Goal: Task Accomplishment & Management: Use online tool/utility

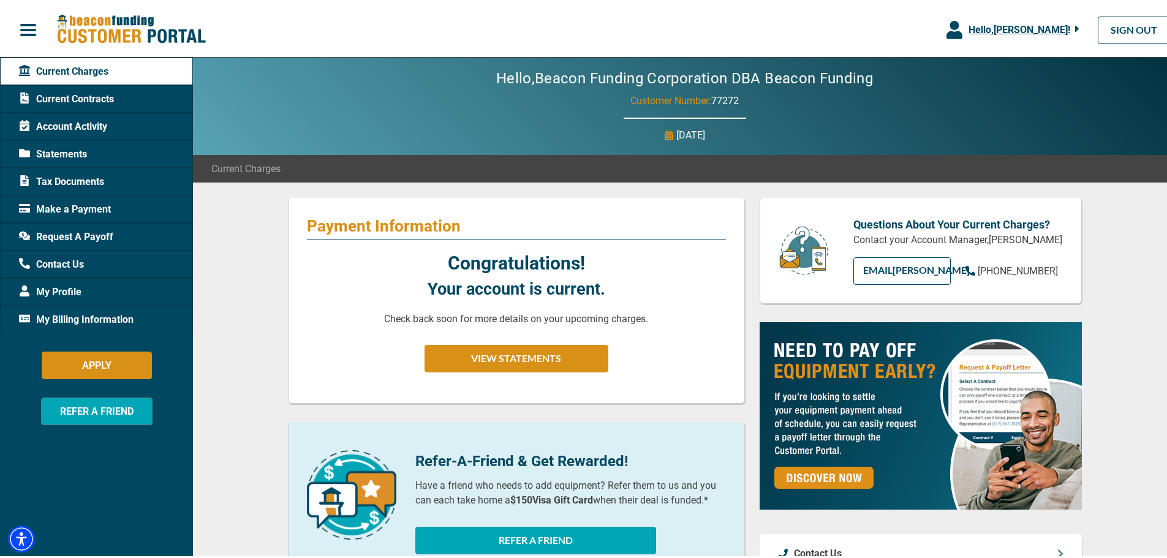
click at [1033, 28] on span "Hello, [PERSON_NAME] !" at bounding box center [1019, 27] width 102 height 12
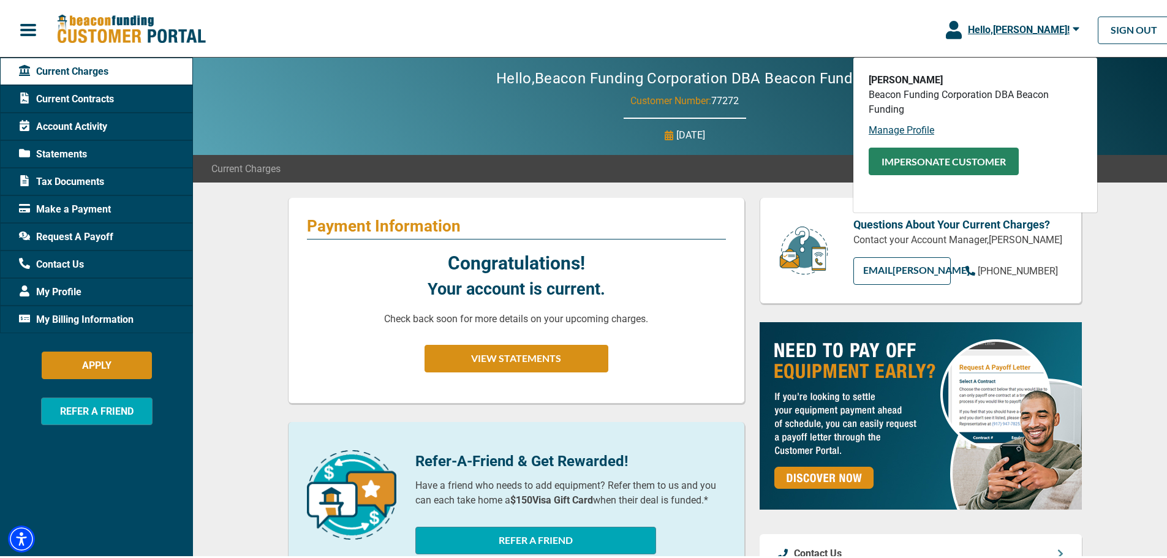
click at [945, 159] on button "Impersonate Customer" at bounding box center [943, 159] width 150 height 28
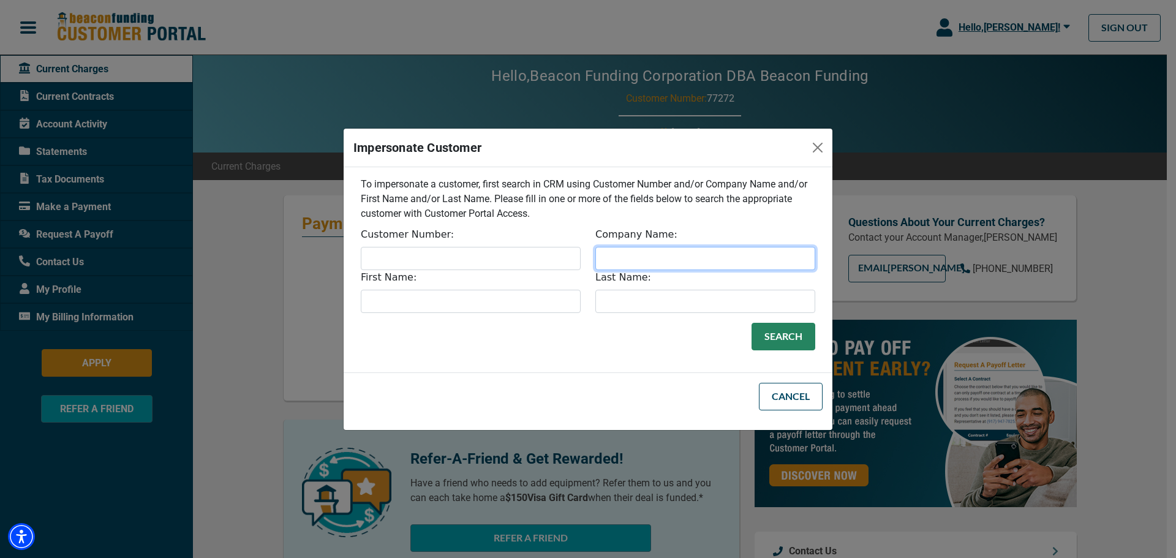
click at [678, 253] on input "Company Name:" at bounding box center [705, 258] width 220 height 23
type input "Weezie"
click at [776, 336] on button "Search" at bounding box center [783, 337] width 64 height 28
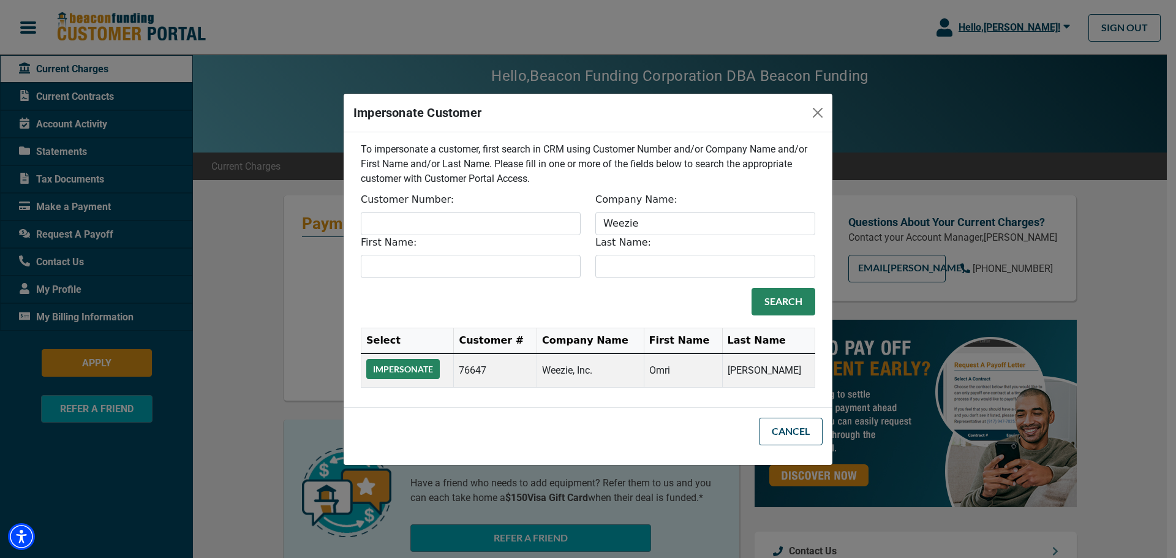
click at [415, 374] on button "Impersonate" at bounding box center [402, 369] width 73 height 20
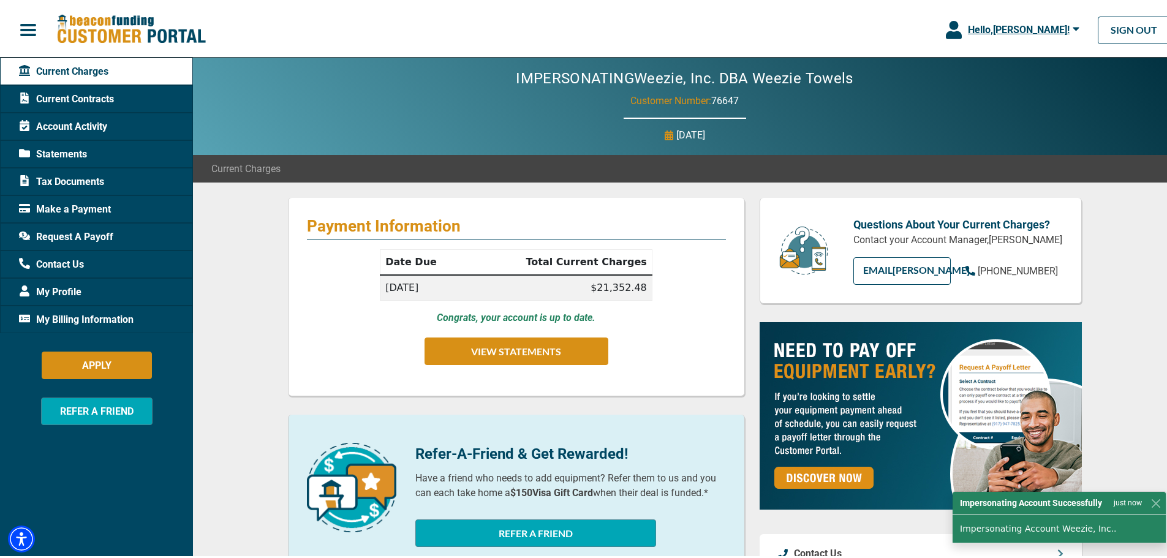
click at [90, 104] on div "Current Contracts" at bounding box center [96, 97] width 193 height 28
